Goal: Task Accomplishment & Management: Manage account settings

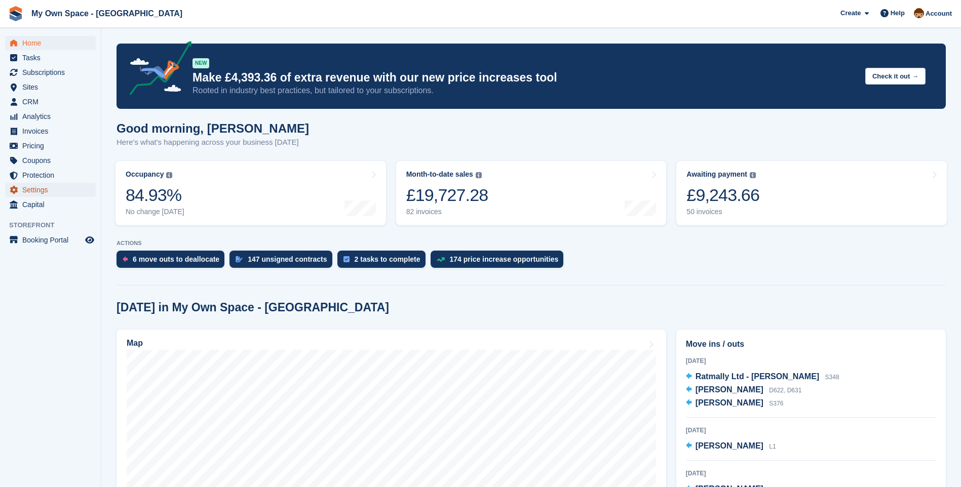
click at [34, 189] on span "Settings" at bounding box center [52, 190] width 61 height 14
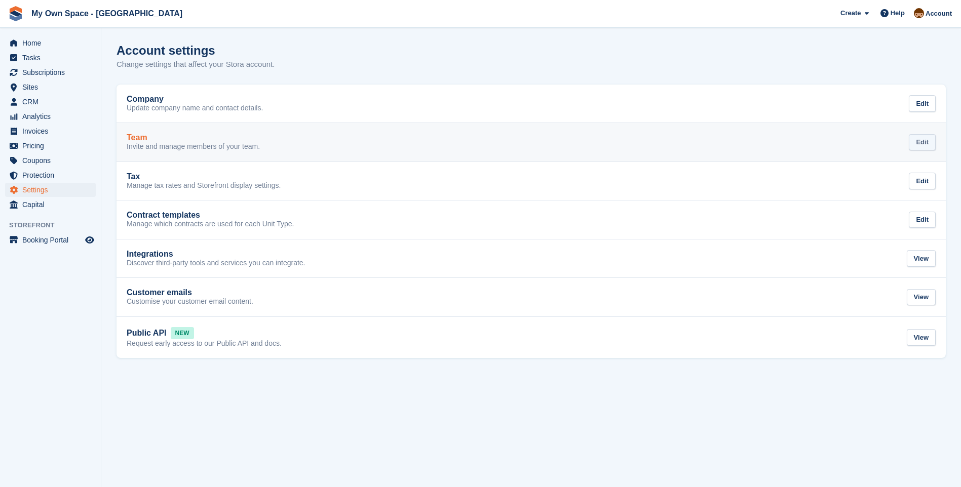
click at [920, 139] on div "Edit" at bounding box center [922, 142] width 27 height 17
